Goal: Navigation & Orientation: Go to known website

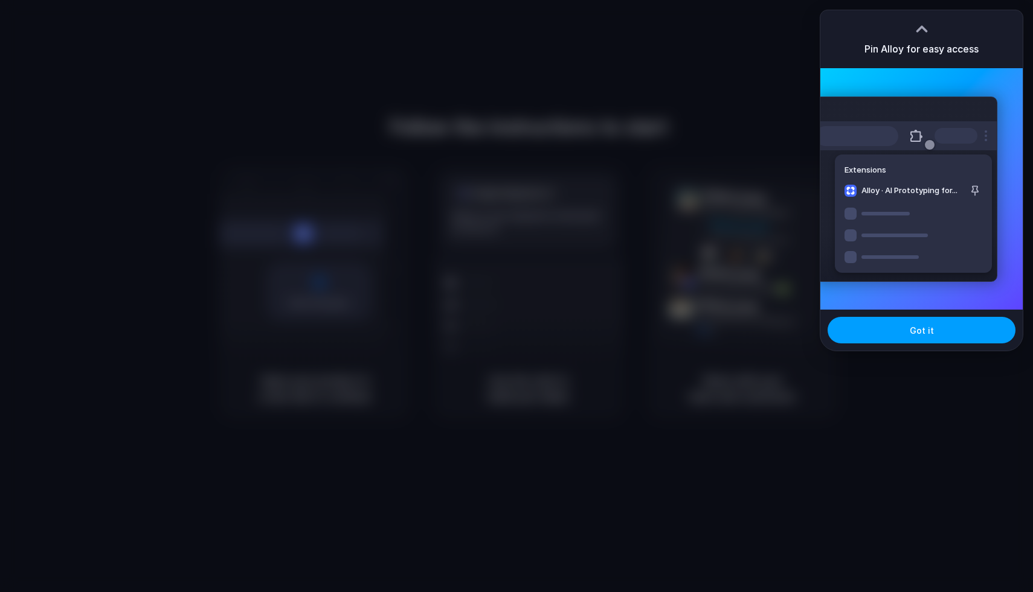
click at [917, 336] on span "Got it" at bounding box center [922, 330] width 24 height 13
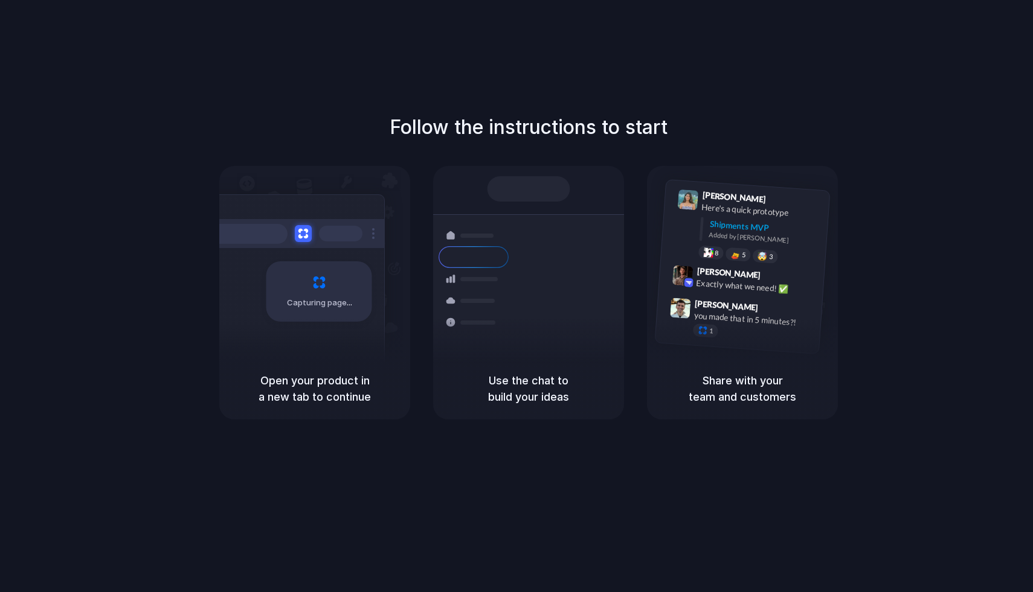
drag, startPoint x: 255, startPoint y: 377, endPoint x: 582, endPoint y: 417, distance: 328.6
click at [582, 417] on div "Capturing page Open your product in a new tab to continue Shipments Container f…" at bounding box center [528, 293] width 618 height 254
